Goal: Information Seeking & Learning: Find specific fact

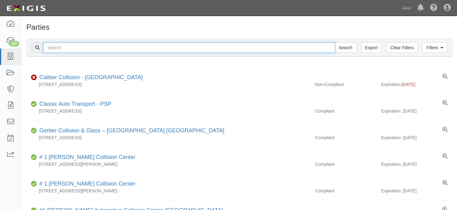
click at [61, 49] on input "text" at bounding box center [189, 47] width 292 height 11
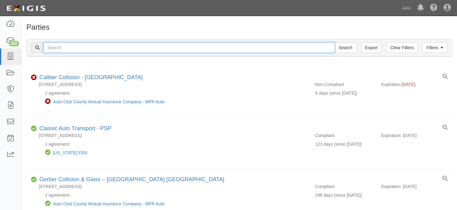
click at [64, 51] on input "text" at bounding box center [189, 47] width 292 height 11
type input "goebel"
click at [335, 42] on input "Search" at bounding box center [346, 47] width 22 height 11
